Goal: Task Accomplishment & Management: Manage account settings

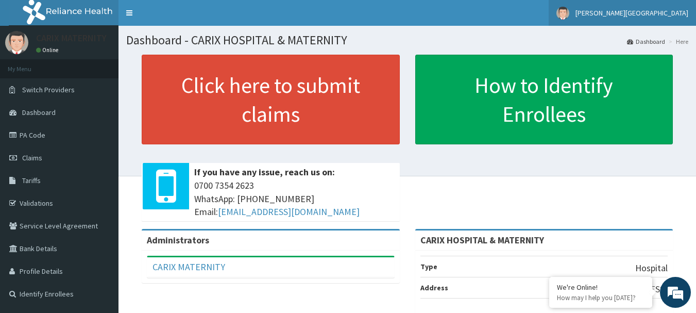
click at [656, 16] on span "[PERSON_NAME][GEOGRAPHIC_DATA]" at bounding box center [631, 12] width 113 height 9
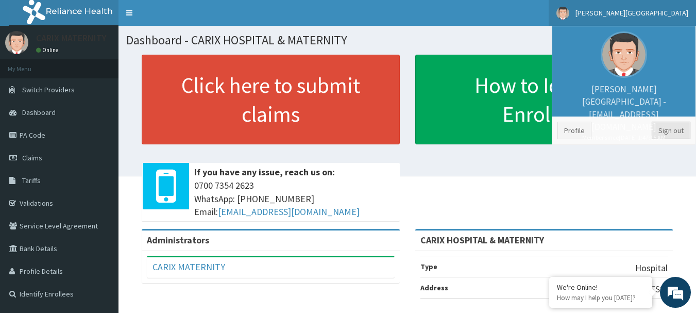
click at [675, 132] on link "Sign out" at bounding box center [670, 131] width 39 height 18
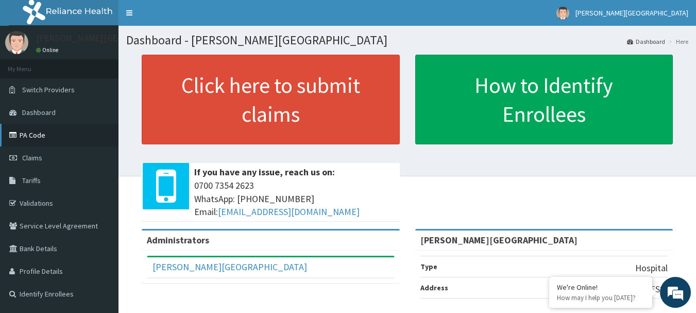
click at [29, 135] on link "PA Code" at bounding box center [59, 135] width 118 height 23
